Goal: Navigation & Orientation: Find specific page/section

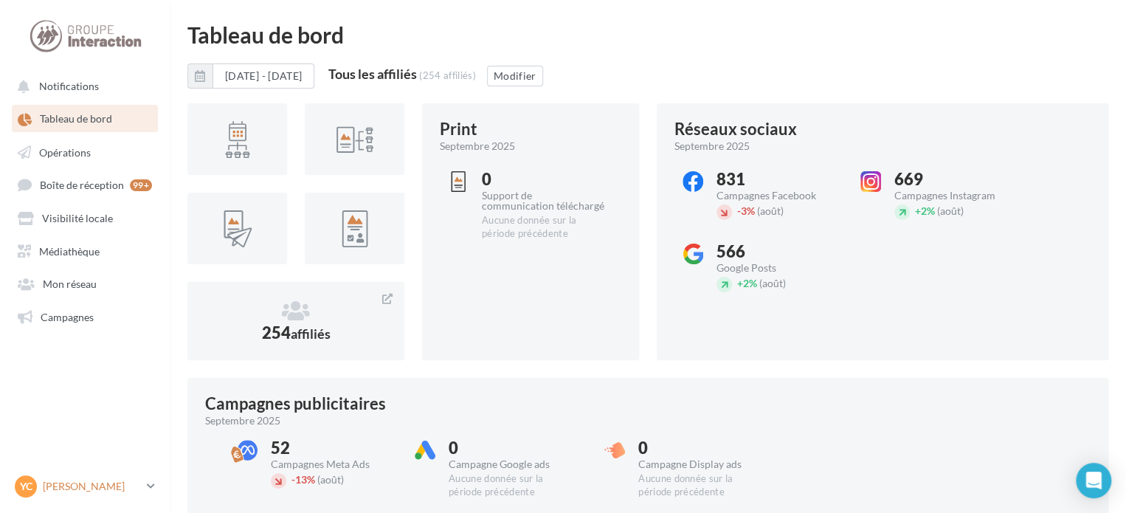
click at [72, 483] on p "[PERSON_NAME]" at bounding box center [92, 486] width 98 height 15
